Goal: Task Accomplishment & Management: Complete application form

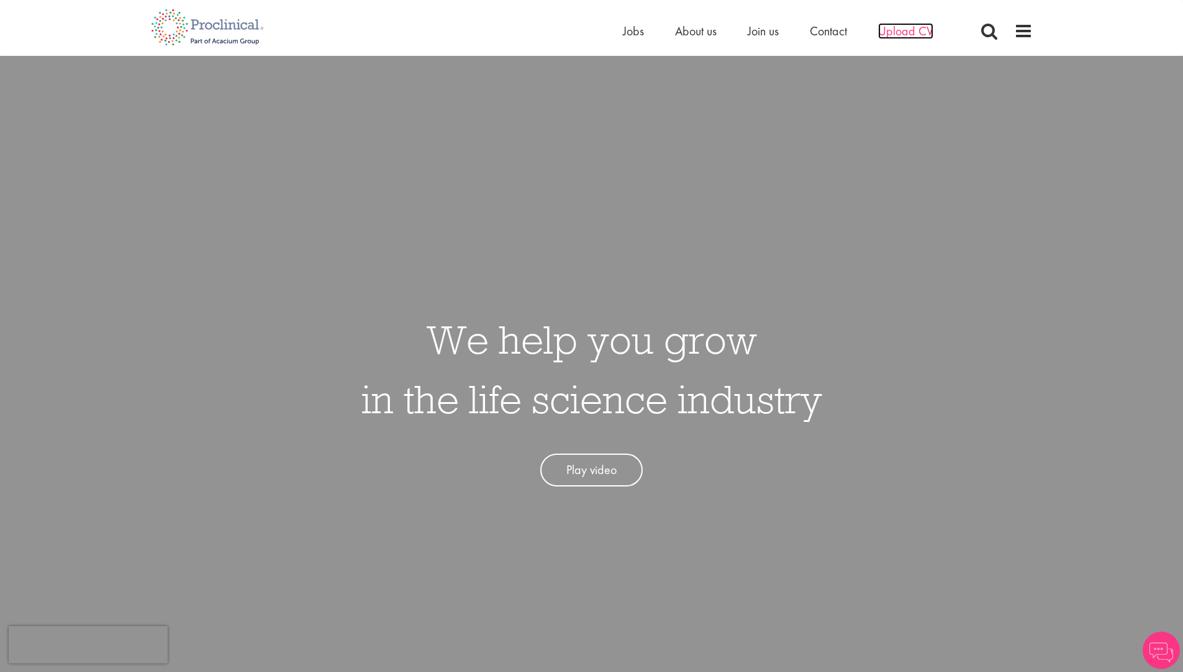
click at [897, 25] on span "Upload CV" at bounding box center [905, 31] width 55 height 16
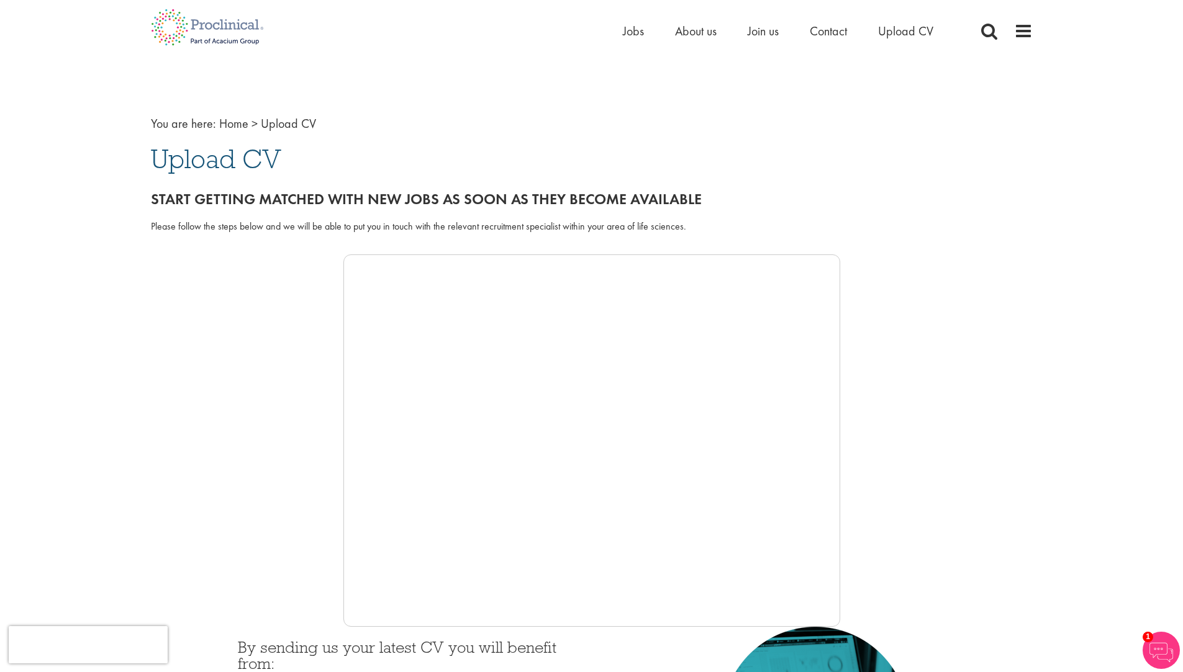
click at [888, 41] on div "Home Jobs About us Join us Contact Upload CV" at bounding box center [793, 34] width 341 height 25
click at [888, 33] on span "Upload CV" at bounding box center [905, 31] width 55 height 16
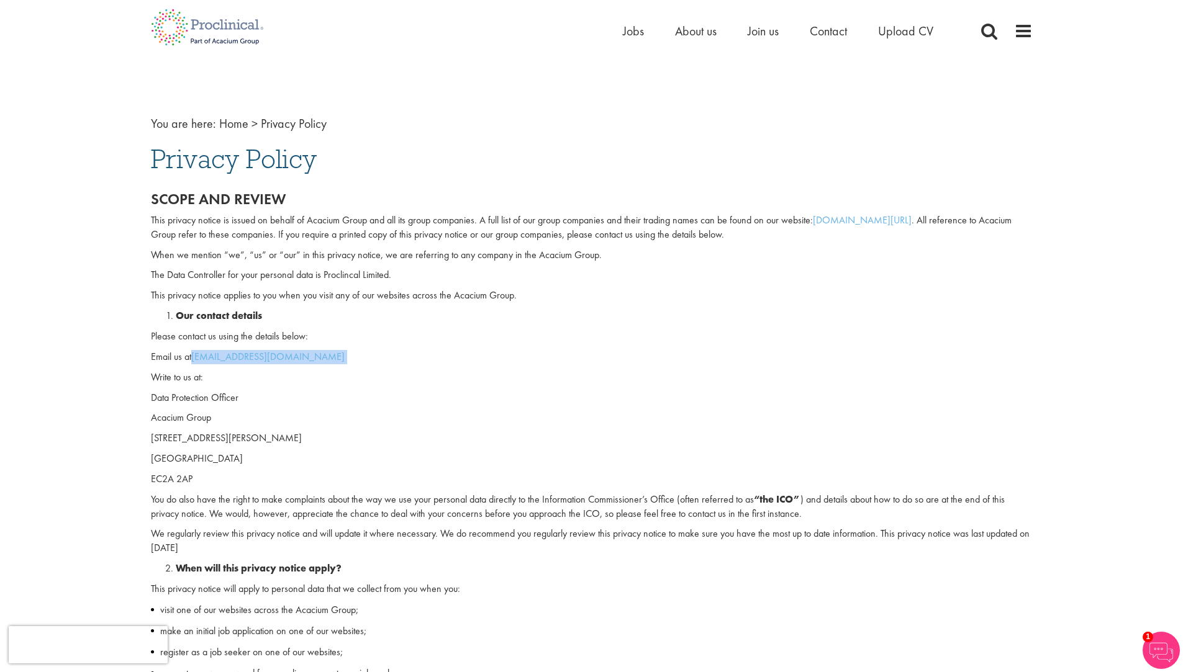
drag, startPoint x: 311, startPoint y: 360, endPoint x: 196, endPoint y: 363, distance: 115.5
click at [196, 363] on p "Email us at dpo@acaciumgroup.com" at bounding box center [592, 357] width 882 height 14
copy p "dpo@acaciumgroup.com"
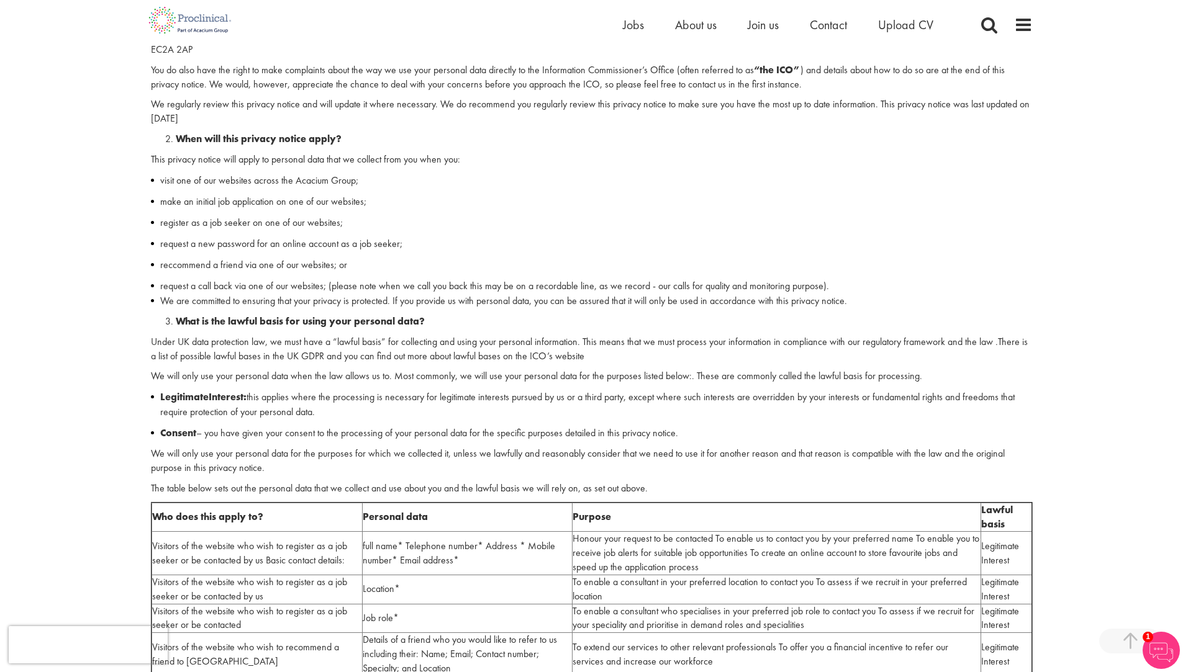
scroll to position [186, 0]
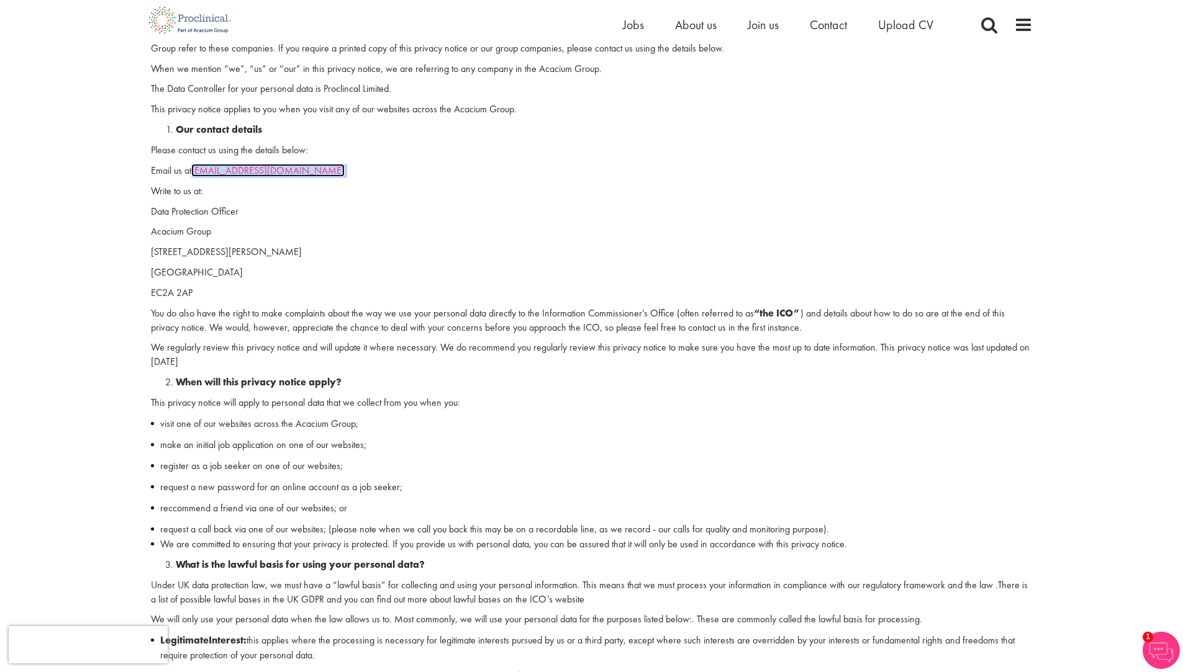
copy p "dpo@acaciumgroup.com"
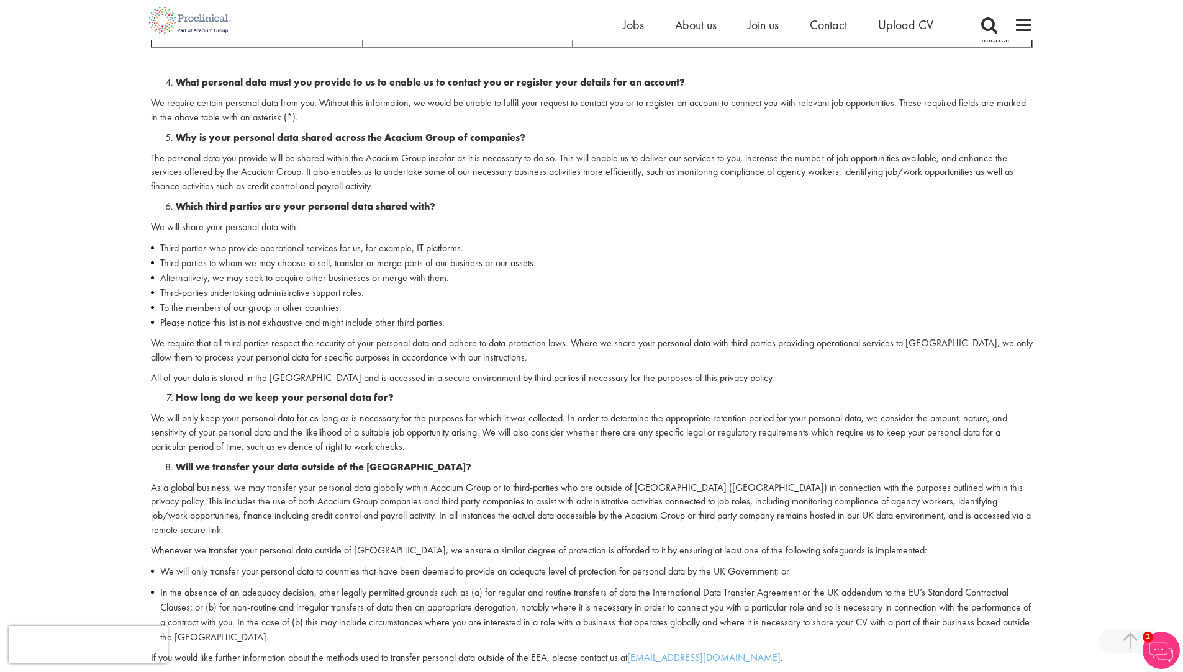
scroll to position [931, 0]
